Goal: Task Accomplishment & Management: Complete application form

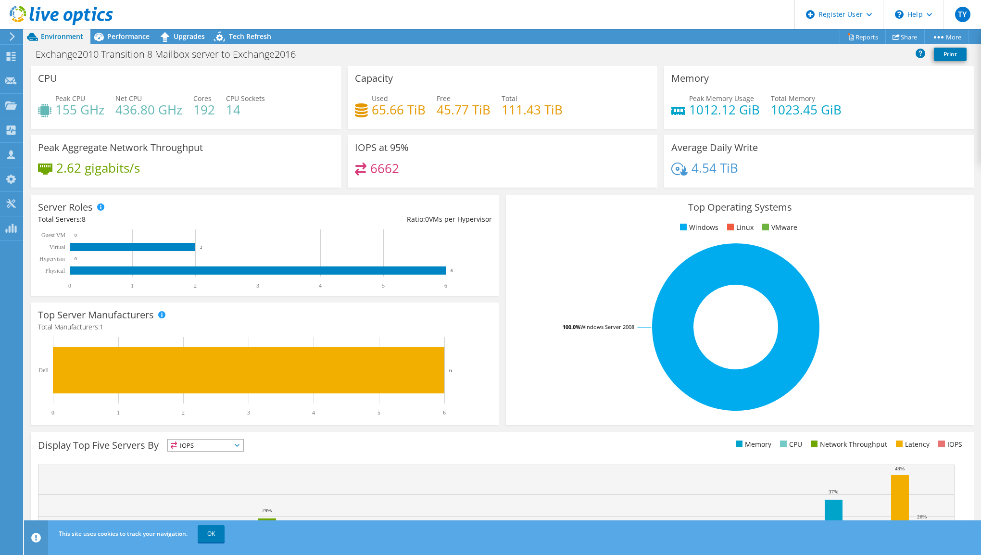
click at [261, 14] on header "TY Dell User Timmy Yong Timmy.Yong@dell.com Dell My Profile Log Out \n Help Exp…" at bounding box center [490, 14] width 981 height 29
click at [12, 127] on use at bounding box center [11, 129] width 9 height 9
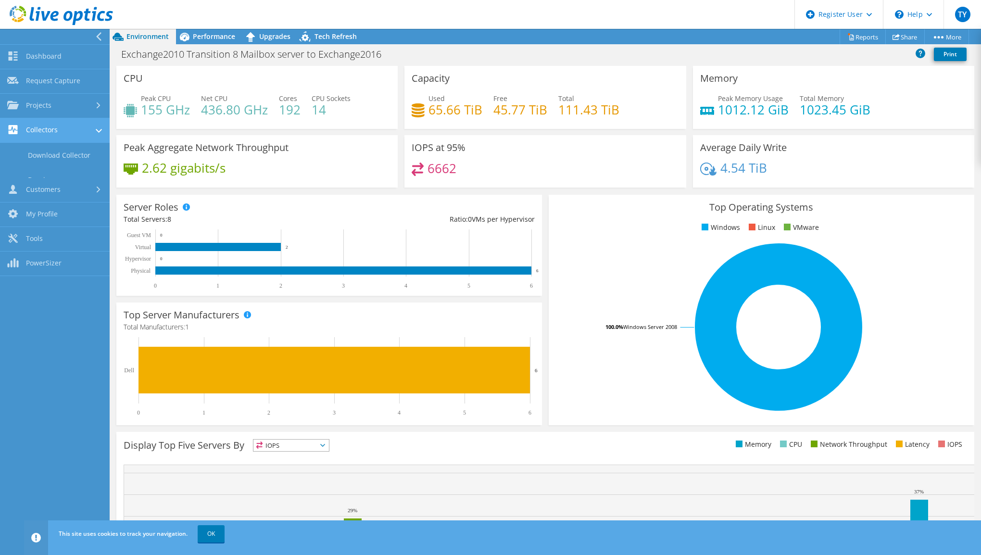
click at [12, 127] on link "Collectors" at bounding box center [55, 130] width 110 height 25
click at [38, 108] on link "Projects" at bounding box center [55, 106] width 110 height 25
click at [52, 99] on link "Projects" at bounding box center [55, 106] width 110 height 25
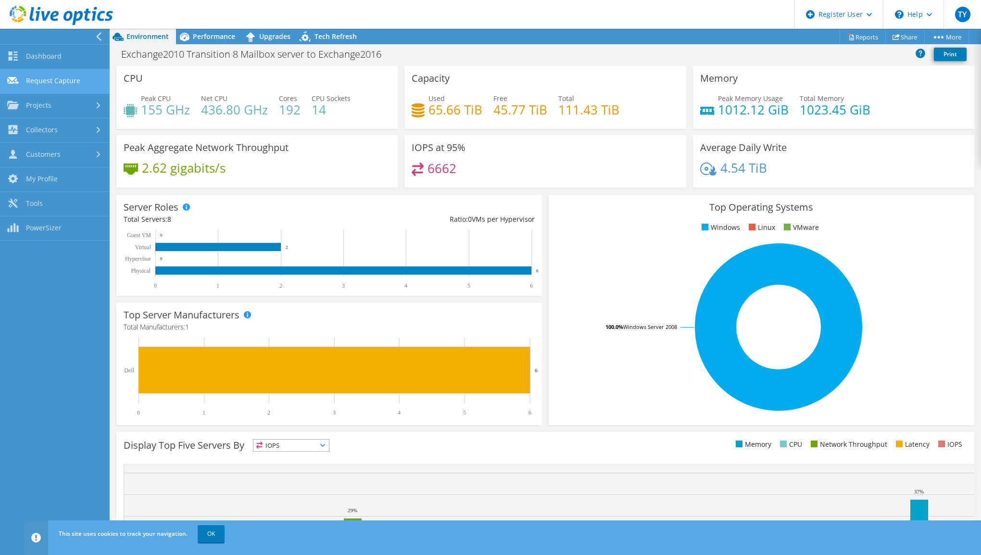
click at [57, 88] on link "Request Capture" at bounding box center [55, 81] width 110 height 25
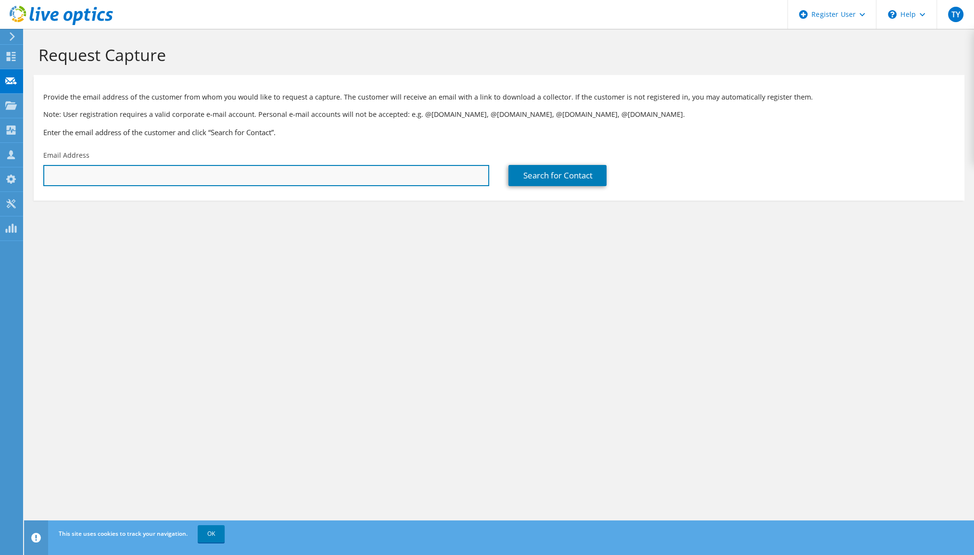
click at [89, 175] on input "text" at bounding box center [266, 175] width 446 height 21
type input "V"
type input "[PERSON_NAME][EMAIL_ADDRESS][PERSON_NAME][DOMAIN_NAME]"
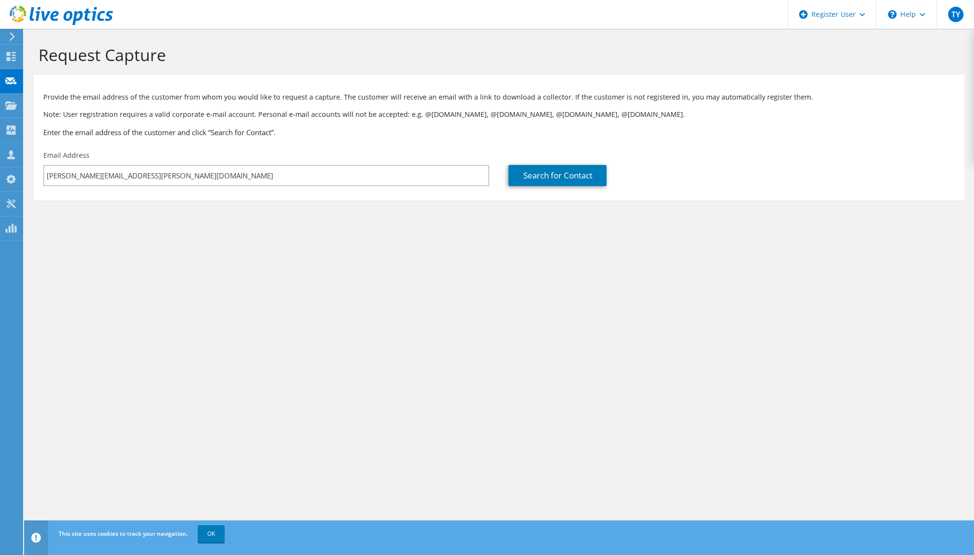
click at [586, 191] on div "Search for Contact" at bounding box center [731, 168] width 465 height 45
click at [557, 175] on link "Search for Contact" at bounding box center [557, 175] width 98 height 21
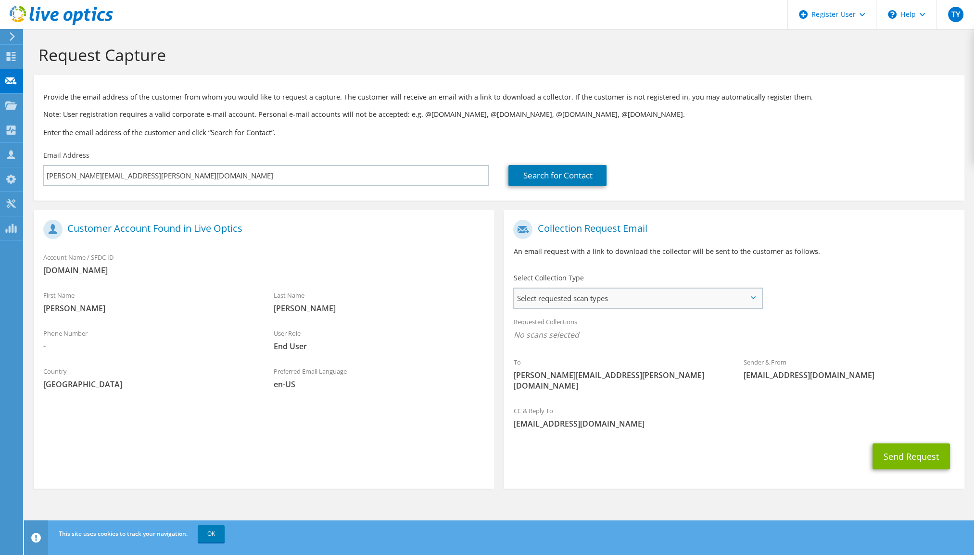
click at [559, 294] on span "Select requested scan types" at bounding box center [637, 297] width 247 height 19
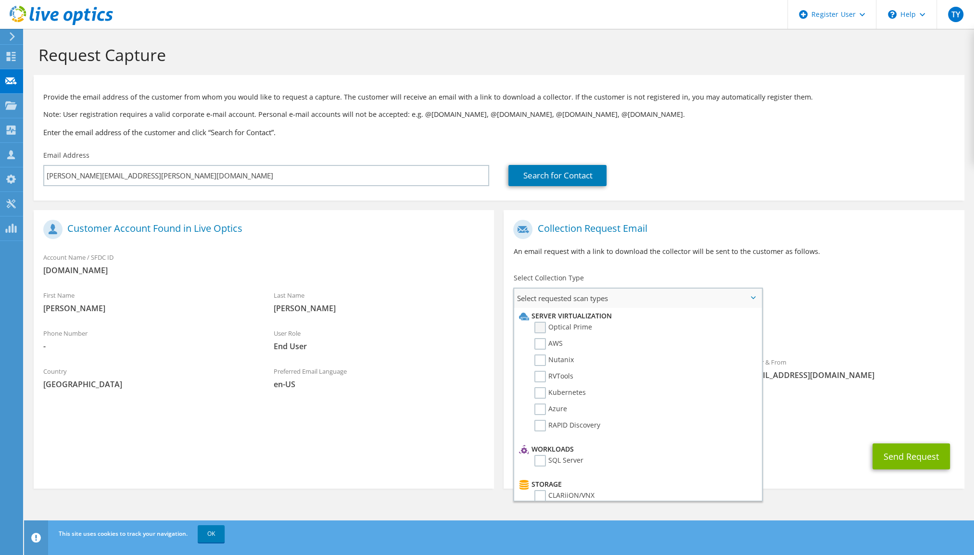
click at [563, 328] on label "Optical Prime" at bounding box center [563, 328] width 58 height 12
click at [0, 0] on input "Optical Prime" at bounding box center [0, 0] width 0 height 0
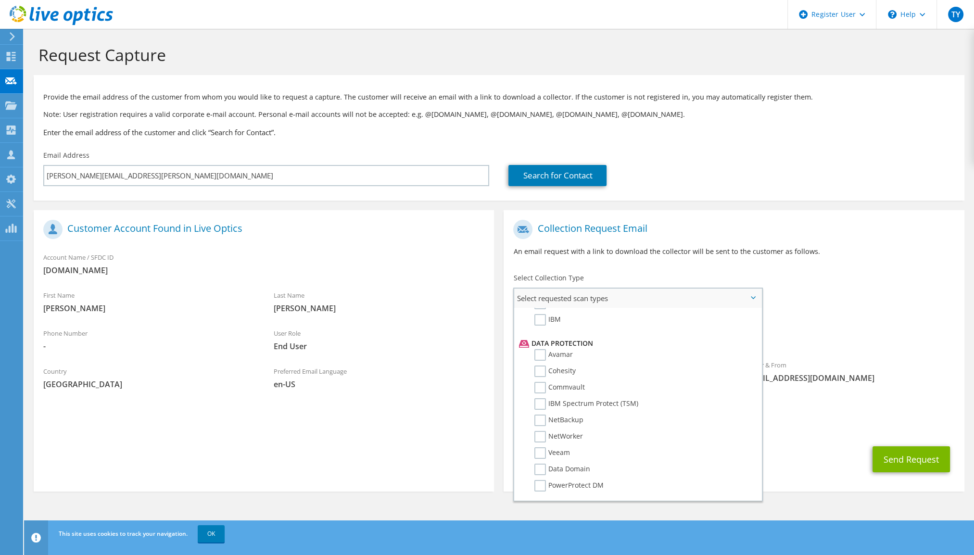
scroll to position [412, 0]
click at [790, 382] on span "[EMAIL_ADDRESS][DOMAIN_NAME]" at bounding box center [848, 378] width 211 height 11
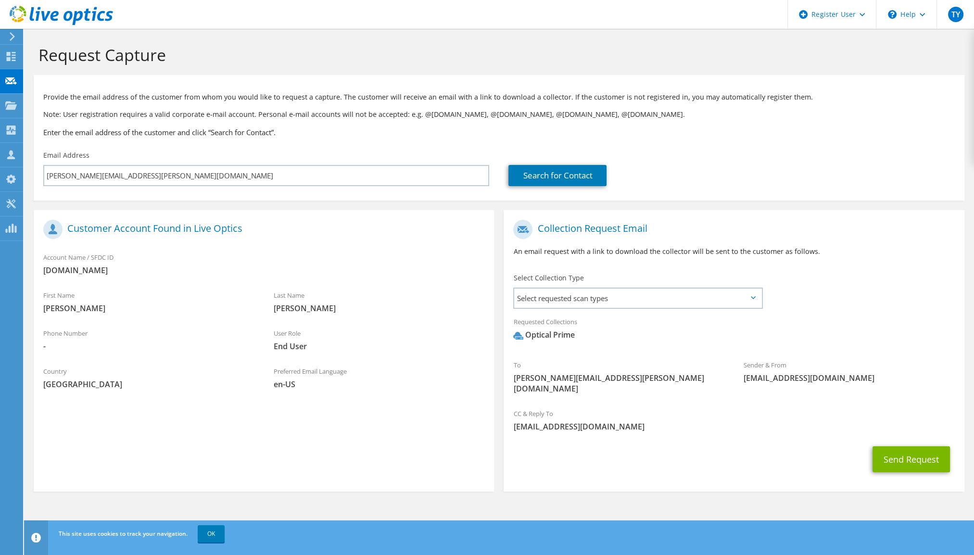
click at [920, 421] on span "[EMAIL_ADDRESS][DOMAIN_NAME]" at bounding box center [733, 426] width 441 height 11
click at [900, 450] on button "Send Request" at bounding box center [910, 459] width 77 height 26
